Goal: Navigation & Orientation: Go to known website

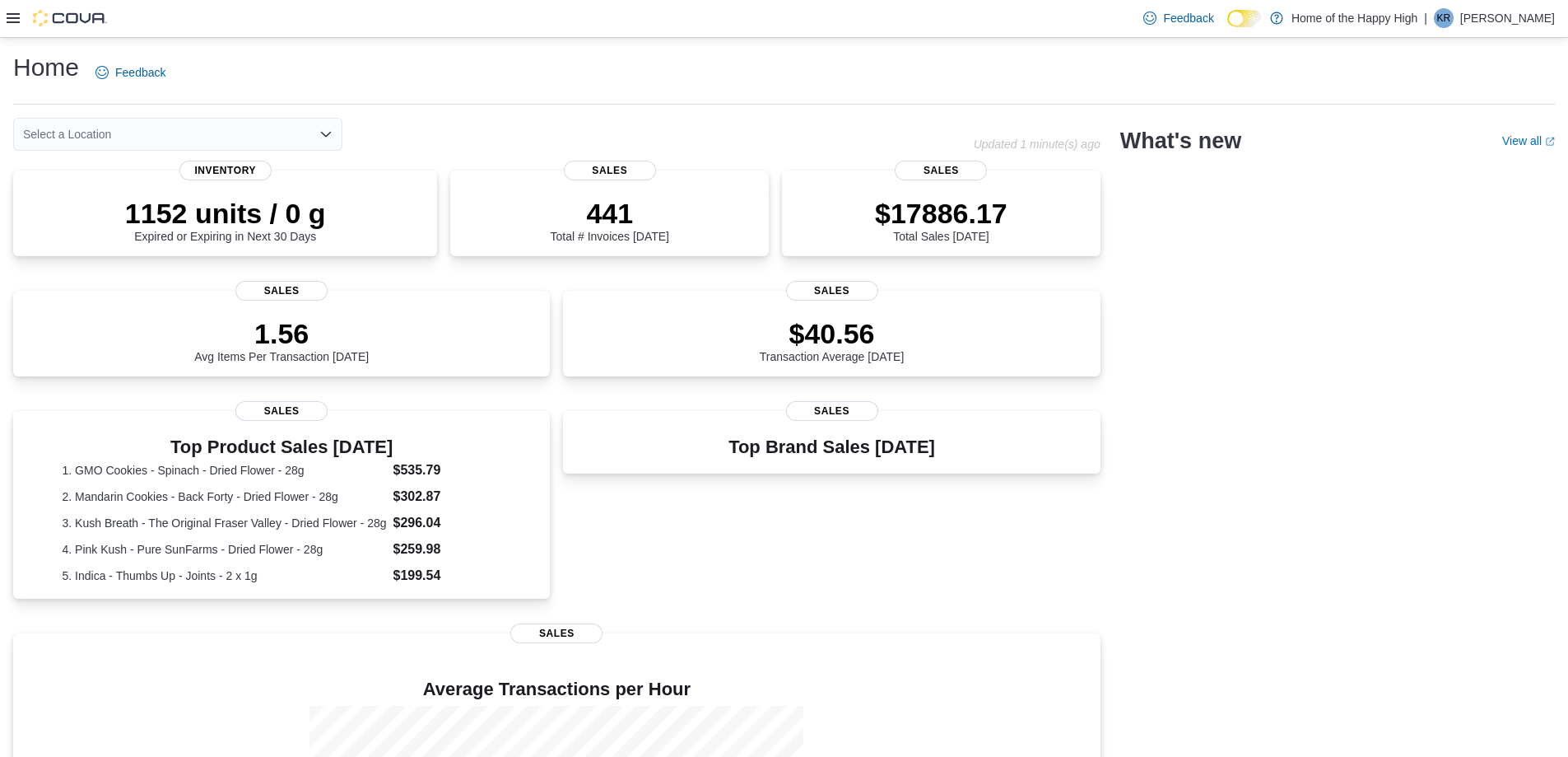
click at [1531, 28] on p "Kyle Riglin" at bounding box center [1508, 18] width 94 height 20
click at [1447, 159] on span "Sign Out" at bounding box center [1449, 160] width 45 height 17
